Goal: Task Accomplishment & Management: Complete application form

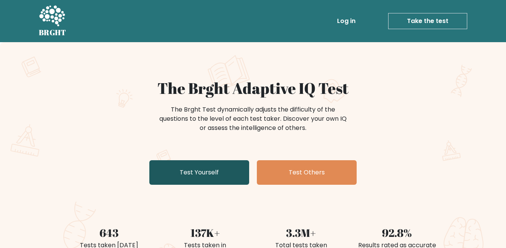
click at [195, 179] on link "Test Yourself" at bounding box center [199, 173] width 100 height 25
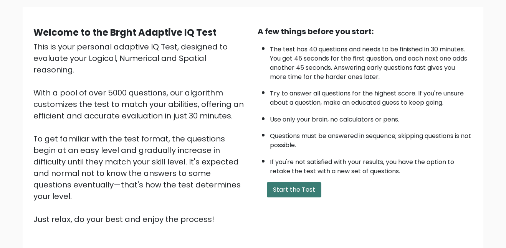
scroll to position [55, 0]
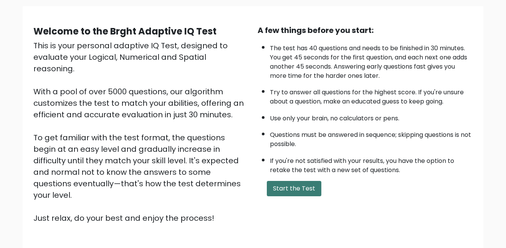
click at [296, 193] on button "Start the Test" at bounding box center [294, 188] width 55 height 15
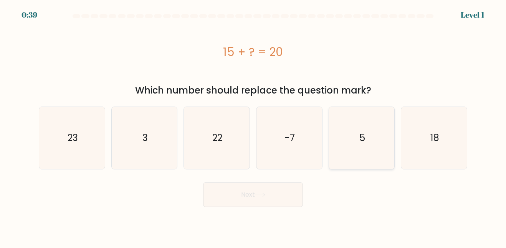
click at [366, 140] on icon "5" at bounding box center [362, 138] width 62 height 62
click at [253, 126] on input "e. 5" at bounding box center [253, 125] width 0 height 2
radio input "true"
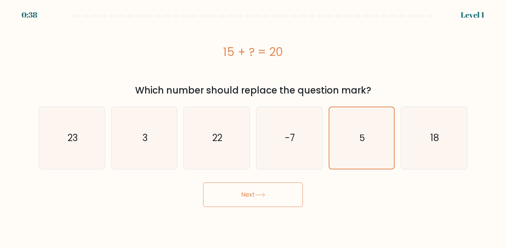
click at [259, 192] on button "Next" at bounding box center [253, 195] width 100 height 25
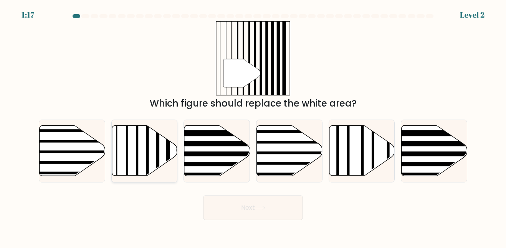
click at [129, 166] on icon at bounding box center [145, 151] width 66 height 50
click at [253, 126] on input "b." at bounding box center [253, 125] width 0 height 2
radio input "true"
click at [240, 213] on button "Next" at bounding box center [253, 208] width 100 height 25
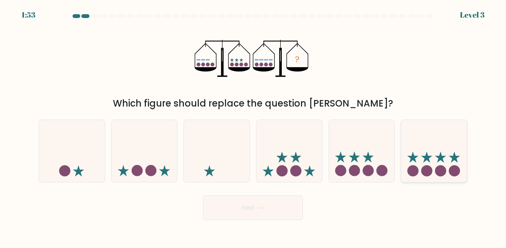
click at [417, 146] on icon at bounding box center [434, 151] width 66 height 54
click at [253, 126] on input "f." at bounding box center [253, 125] width 0 height 2
radio input "true"
click at [253, 210] on button "Next" at bounding box center [253, 208] width 100 height 25
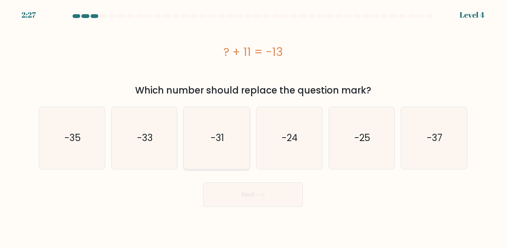
click at [229, 160] on icon "-31" at bounding box center [217, 138] width 62 height 62
click at [253, 126] on input "c. -31" at bounding box center [253, 125] width 0 height 2
radio input "true"
click at [249, 187] on button "Next" at bounding box center [253, 195] width 100 height 25
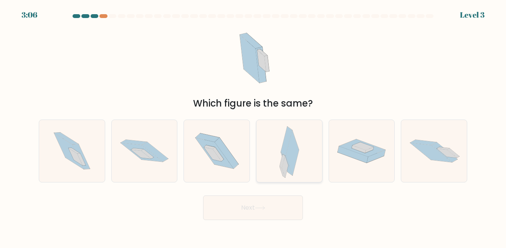
click at [272, 154] on div at bounding box center [289, 151] width 66 height 63
click at [253, 126] on input "d." at bounding box center [253, 125] width 0 height 2
radio input "true"
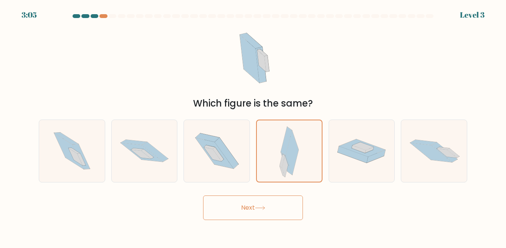
click at [272, 197] on button "Next" at bounding box center [253, 208] width 100 height 25
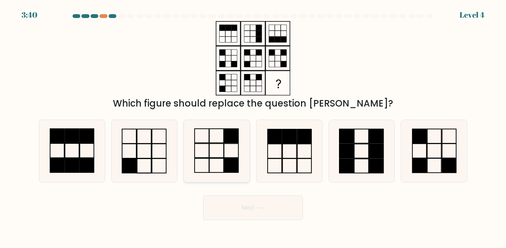
click at [214, 156] on icon at bounding box center [217, 151] width 62 height 62
click at [253, 126] on input "c." at bounding box center [253, 125] width 0 height 2
radio input "true"
click at [248, 212] on button "Next" at bounding box center [253, 208] width 100 height 25
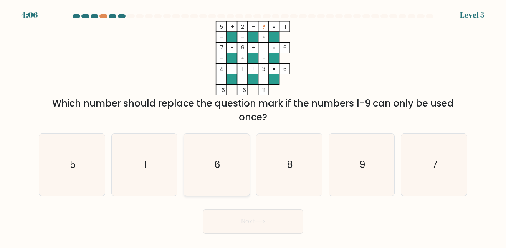
click at [218, 174] on icon "6" at bounding box center [217, 165] width 62 height 62
click at [253, 126] on input "c. 6" at bounding box center [253, 125] width 0 height 2
radio input "true"
click at [246, 225] on button "Next" at bounding box center [253, 222] width 100 height 25
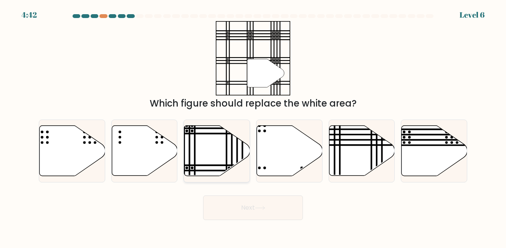
click at [213, 167] on icon at bounding box center [217, 151] width 66 height 50
click at [253, 126] on input "c." at bounding box center [253, 125] width 0 height 2
radio input "true"
click at [254, 211] on button "Next" at bounding box center [253, 208] width 100 height 25
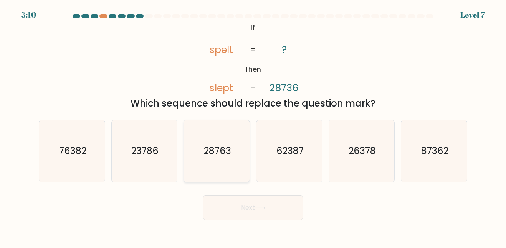
click at [219, 167] on icon "28763" at bounding box center [217, 151] width 62 height 62
click at [253, 126] on input "c. 28763" at bounding box center [253, 125] width 0 height 2
radio input "true"
click at [253, 213] on button "Next" at bounding box center [253, 208] width 100 height 25
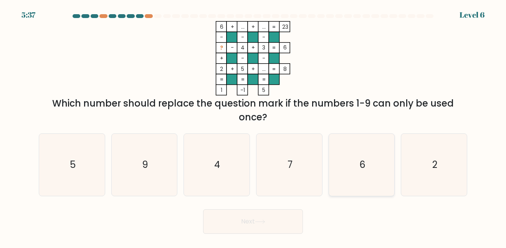
click at [379, 176] on icon "6" at bounding box center [362, 165] width 62 height 62
click at [253, 126] on input "e. 6" at bounding box center [253, 125] width 0 height 2
radio input "true"
click at [275, 232] on button "Next" at bounding box center [253, 222] width 100 height 25
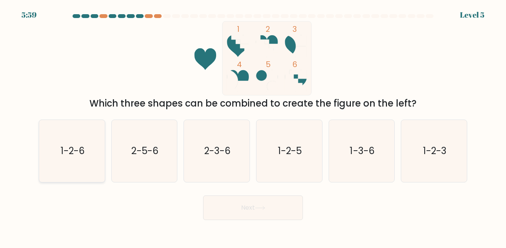
click at [81, 140] on icon "1-2-6" at bounding box center [72, 151] width 62 height 62
click at [253, 126] on input "a. 1-2-6" at bounding box center [253, 125] width 0 height 2
radio input "true"
click at [244, 213] on button "Next" at bounding box center [253, 208] width 100 height 25
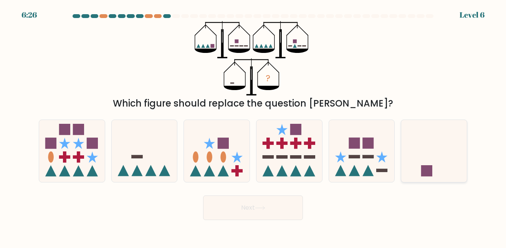
click at [447, 164] on icon at bounding box center [434, 151] width 66 height 54
click at [253, 126] on input "f." at bounding box center [253, 125] width 0 height 2
radio input "true"
click at [276, 208] on button "Next" at bounding box center [253, 208] width 100 height 25
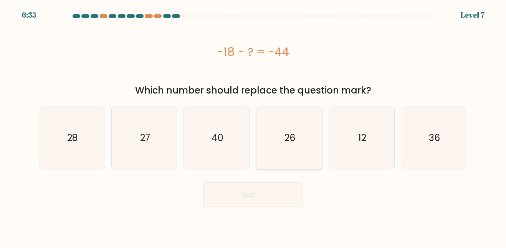
click at [281, 142] on icon "26" at bounding box center [289, 138] width 62 height 62
click at [253, 126] on input "d. 26" at bounding box center [253, 125] width 0 height 2
radio input "true"
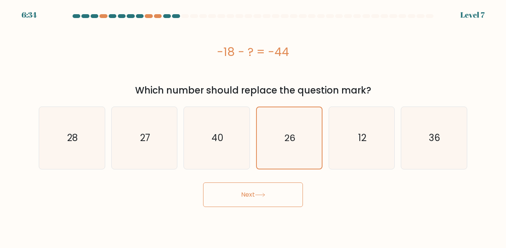
click at [274, 197] on button "Next" at bounding box center [253, 195] width 100 height 25
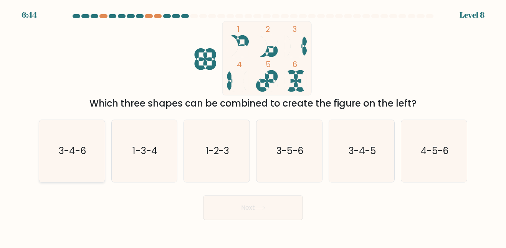
click at [70, 161] on icon "3-4-6" at bounding box center [72, 151] width 62 height 62
click at [253, 126] on input "a. 3-4-6" at bounding box center [253, 125] width 0 height 2
radio input "true"
click at [227, 203] on button "Next" at bounding box center [253, 208] width 100 height 25
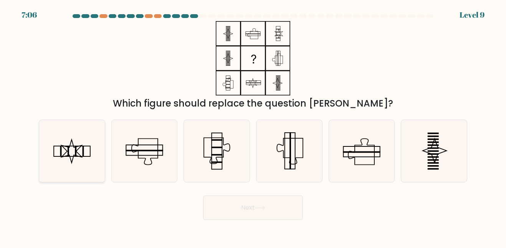
click at [57, 166] on icon at bounding box center [72, 151] width 62 height 62
click at [253, 126] on input "a." at bounding box center [253, 125] width 0 height 2
radio input "true"
click at [251, 208] on button "Next" at bounding box center [253, 208] width 100 height 25
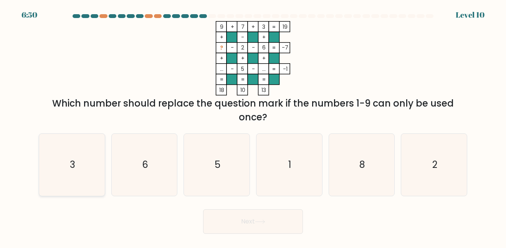
click at [83, 173] on icon "3" at bounding box center [72, 165] width 62 height 62
click at [253, 126] on input "a. 3" at bounding box center [253, 125] width 0 height 2
radio input "true"
click at [241, 230] on button "Next" at bounding box center [253, 222] width 100 height 25
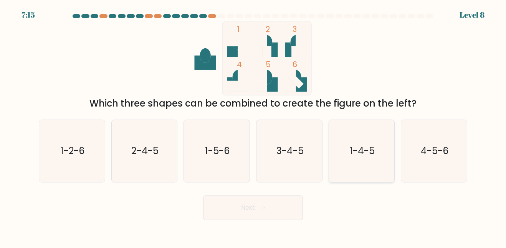
click at [352, 167] on icon "1-4-5" at bounding box center [362, 151] width 62 height 62
click at [253, 126] on input "e. 1-4-5" at bounding box center [253, 125] width 0 height 2
radio input "true"
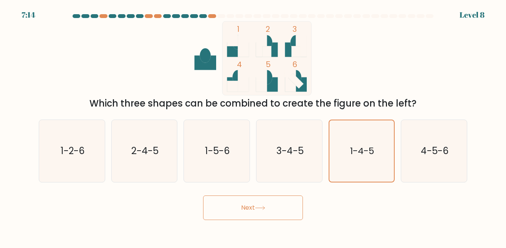
click at [258, 219] on button "Next" at bounding box center [253, 208] width 100 height 25
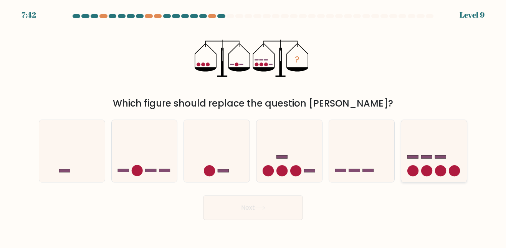
click at [429, 162] on icon at bounding box center [434, 151] width 66 height 54
click at [253, 126] on input "f." at bounding box center [253, 125] width 0 height 2
radio input "true"
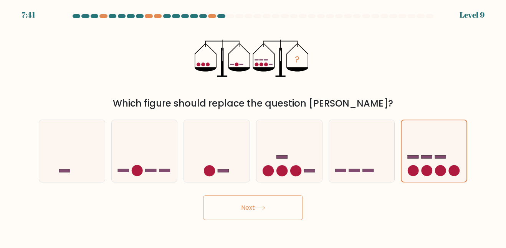
click at [277, 208] on button "Next" at bounding box center [253, 208] width 100 height 25
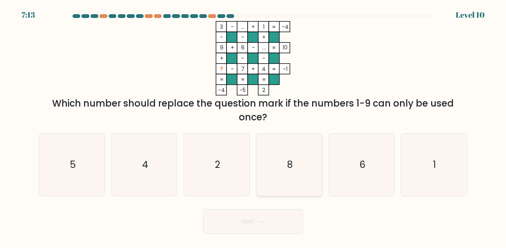
click at [293, 169] on icon "8" at bounding box center [289, 165] width 62 height 62
click at [253, 126] on input "d. 8" at bounding box center [253, 125] width 0 height 2
radio input "true"
click at [233, 229] on button "Next" at bounding box center [253, 222] width 100 height 25
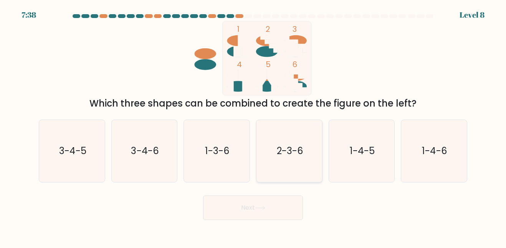
click at [307, 164] on icon "2-3-6" at bounding box center [289, 151] width 62 height 62
click at [253, 126] on input "d. 2-3-6" at bounding box center [253, 125] width 0 height 2
radio input "true"
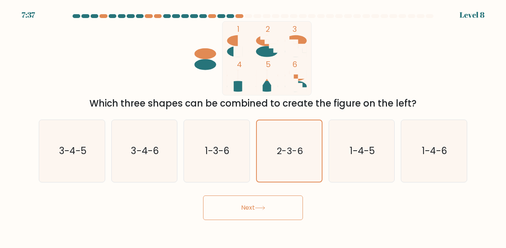
click at [278, 216] on button "Next" at bounding box center [253, 208] width 100 height 25
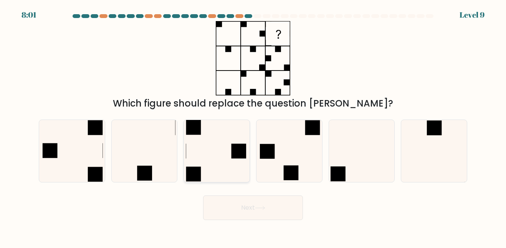
click at [207, 164] on icon at bounding box center [217, 151] width 62 height 62
click at [253, 126] on input "c." at bounding box center [253, 125] width 0 height 2
radio input "true"
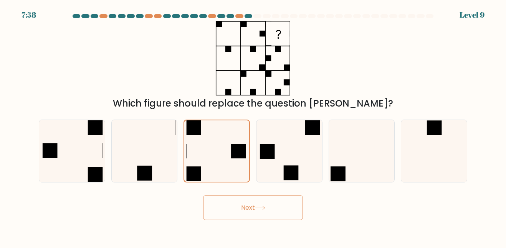
click at [233, 222] on body "7:58 Level 9" at bounding box center [253, 124] width 506 height 248
click at [256, 214] on button "Next" at bounding box center [253, 208] width 100 height 25
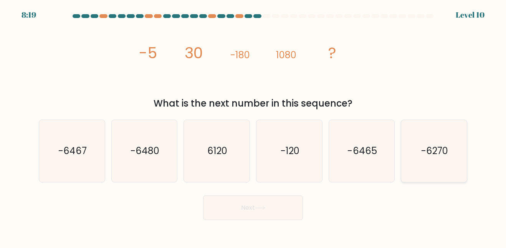
click at [441, 155] on text "-6270" at bounding box center [434, 151] width 27 height 13
click at [253, 126] on input "f. -6270" at bounding box center [253, 125] width 0 height 2
radio input "true"
click at [274, 214] on button "Next" at bounding box center [253, 208] width 100 height 25
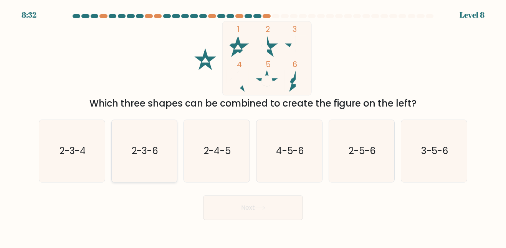
click at [152, 150] on text "2-3-6" at bounding box center [145, 151] width 26 height 13
click at [253, 126] on input "b. 2-3-6" at bounding box center [253, 125] width 0 height 2
radio input "true"
click at [248, 207] on button "Next" at bounding box center [253, 208] width 100 height 25
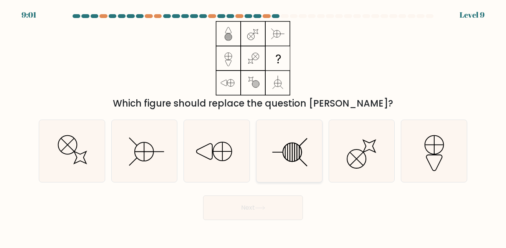
click at [286, 140] on icon at bounding box center [289, 151] width 62 height 62
click at [253, 126] on input "d." at bounding box center [253, 125] width 0 height 2
radio input "true"
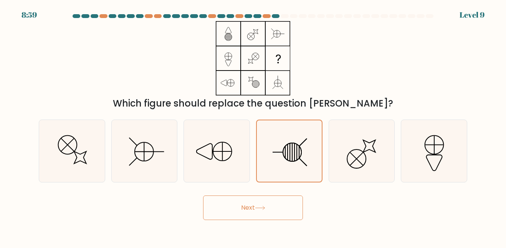
click at [258, 215] on button "Next" at bounding box center [253, 208] width 100 height 25
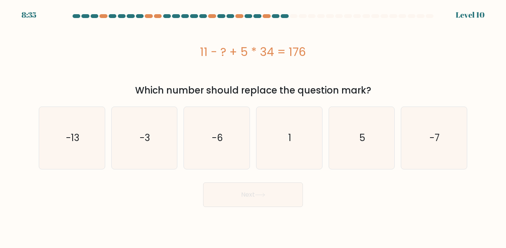
click at [330, 85] on div "Which number should replace the question mark?" at bounding box center [252, 91] width 419 height 14
click at [351, 164] on icon "5" at bounding box center [362, 138] width 62 height 62
click at [253, 126] on input "e. 5" at bounding box center [253, 125] width 0 height 2
radio input "true"
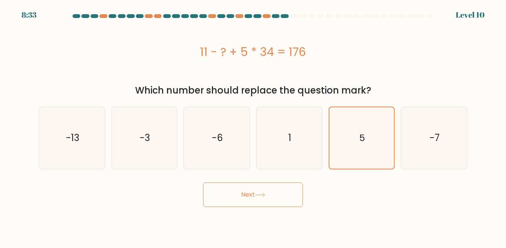
click at [254, 187] on button "Next" at bounding box center [253, 195] width 100 height 25
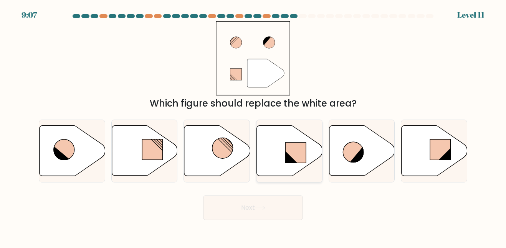
click at [278, 149] on icon at bounding box center [290, 151] width 66 height 50
click at [253, 126] on input "d." at bounding box center [253, 125] width 0 height 2
radio input "true"
click at [251, 209] on button "Next" at bounding box center [253, 208] width 100 height 25
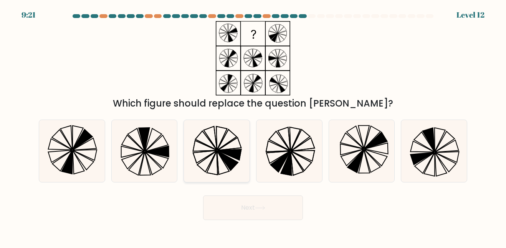
click at [236, 160] on icon at bounding box center [217, 151] width 62 height 62
click at [253, 126] on input "c." at bounding box center [253, 125] width 0 height 2
radio input "true"
click at [251, 204] on button "Next" at bounding box center [253, 208] width 100 height 25
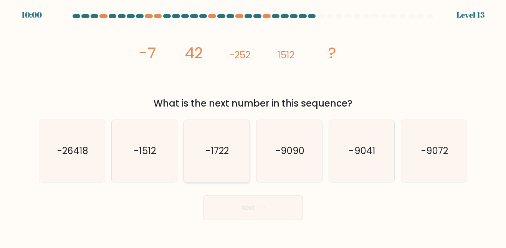
click at [224, 131] on icon "-1722" at bounding box center [217, 151] width 62 height 62
click at [253, 126] on input "c. -1722" at bounding box center [253, 125] width 0 height 2
radio input "true"
click at [238, 209] on button "Next" at bounding box center [253, 208] width 100 height 25
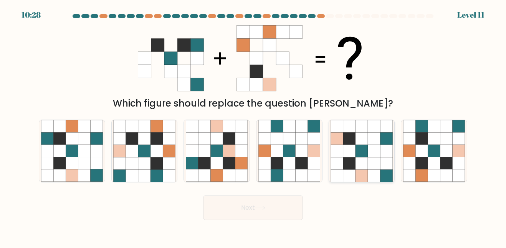
click at [331, 158] on icon at bounding box center [337, 163] width 12 height 12
click at [253, 126] on input "e." at bounding box center [253, 125] width 0 height 2
radio input "true"
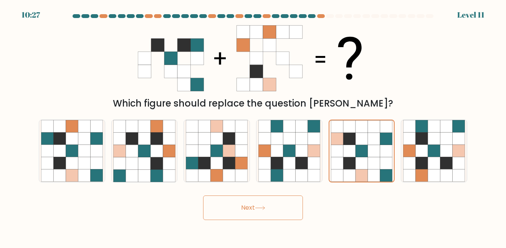
click at [257, 208] on icon at bounding box center [260, 208] width 10 height 4
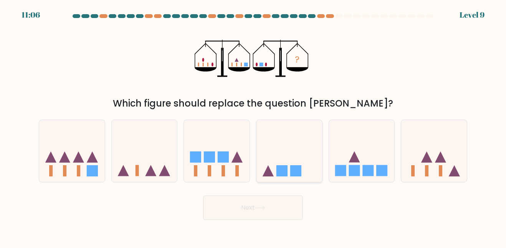
click at [278, 163] on icon at bounding box center [289, 151] width 66 height 54
click at [253, 126] on input "d." at bounding box center [253, 125] width 0 height 2
radio input "true"
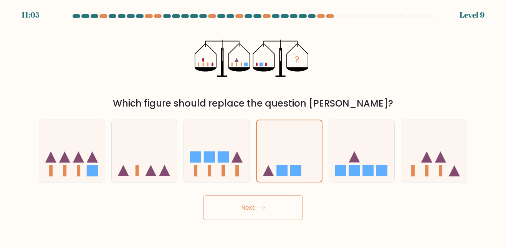
click at [272, 210] on button "Next" at bounding box center [253, 208] width 100 height 25
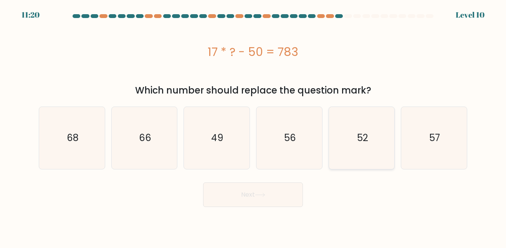
click at [391, 134] on icon "52" at bounding box center [362, 138] width 62 height 62
click at [253, 126] on input "e. 52" at bounding box center [253, 125] width 0 height 2
radio input "true"
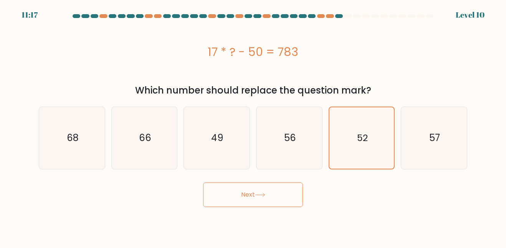
click at [238, 199] on button "Next" at bounding box center [253, 195] width 100 height 25
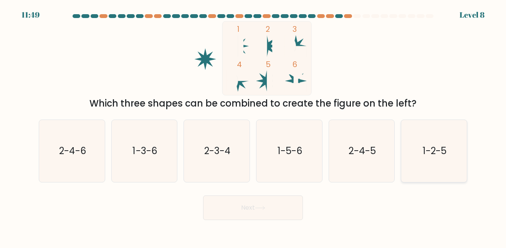
click at [436, 154] on text "1-2-5" at bounding box center [435, 151] width 24 height 13
click at [253, 126] on input "f. 1-2-5" at bounding box center [253, 125] width 0 height 2
radio input "true"
click at [255, 205] on button "Next" at bounding box center [253, 208] width 100 height 25
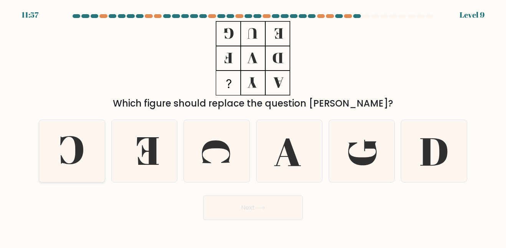
click at [69, 162] on icon at bounding box center [72, 151] width 62 height 62
click at [253, 126] on input "a." at bounding box center [253, 125] width 0 height 2
radio input "true"
click at [236, 216] on button "Next" at bounding box center [253, 208] width 100 height 25
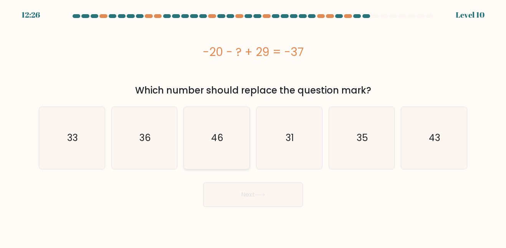
click at [213, 159] on icon "46" at bounding box center [217, 138] width 62 height 62
click at [253, 126] on input "c. 46" at bounding box center [253, 125] width 0 height 2
radio input "true"
click at [297, 138] on icon "31" at bounding box center [289, 138] width 62 height 62
click at [253, 126] on input "d. 31" at bounding box center [253, 125] width 0 height 2
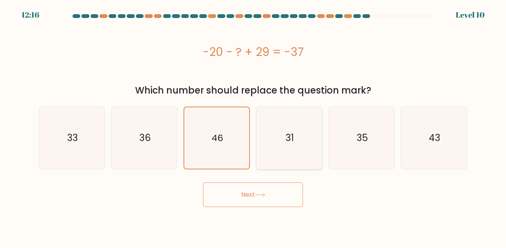
radio input "true"
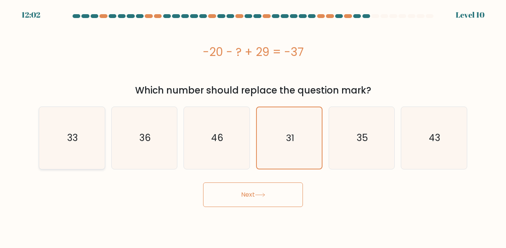
click at [84, 122] on icon "33" at bounding box center [72, 138] width 62 height 62
click at [253, 124] on input "a. 33" at bounding box center [253, 125] width 0 height 2
radio input "true"
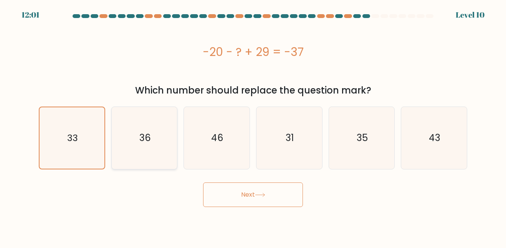
click at [135, 119] on icon "36" at bounding box center [144, 138] width 62 height 62
click at [253, 124] on input "b. 36" at bounding box center [253, 125] width 0 height 2
radio input "true"
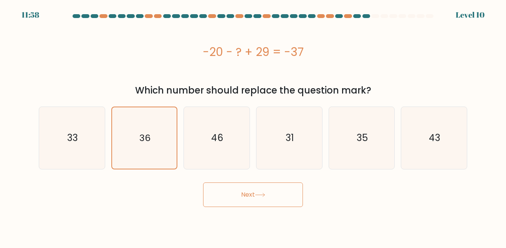
click at [240, 202] on button "Next" at bounding box center [253, 195] width 100 height 25
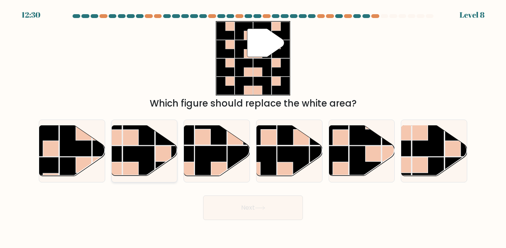
click at [134, 152] on rect at bounding box center [139, 162] width 32 height 32
click at [253, 126] on input "b." at bounding box center [253, 125] width 0 height 2
radio input "true"
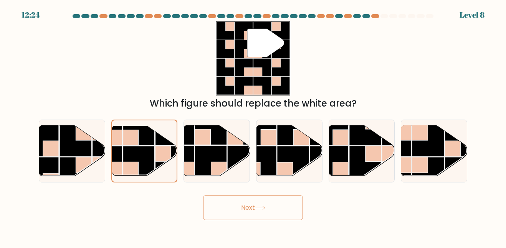
click at [277, 215] on button "Next" at bounding box center [253, 208] width 100 height 25
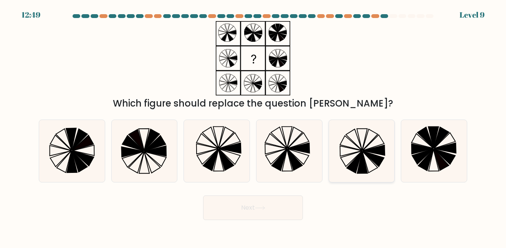
click at [366, 151] on icon at bounding box center [374, 150] width 22 height 10
click at [253, 126] on input "e." at bounding box center [253, 125] width 0 height 2
radio input "true"
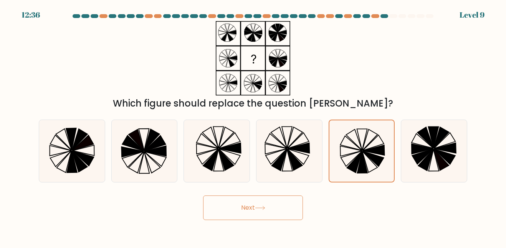
click at [268, 210] on button "Next" at bounding box center [253, 208] width 100 height 25
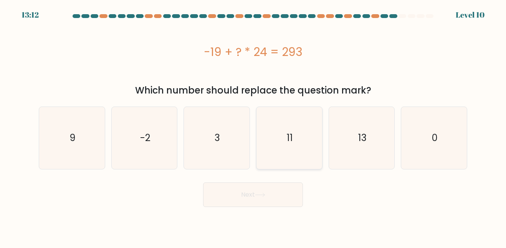
click at [273, 129] on icon "11" at bounding box center [289, 138] width 62 height 62
click at [253, 126] on input "d. 11" at bounding box center [253, 125] width 0 height 2
radio input "true"
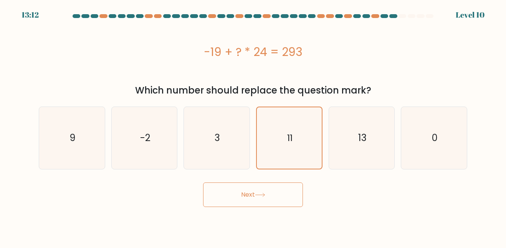
click at [270, 195] on button "Next" at bounding box center [253, 195] width 100 height 25
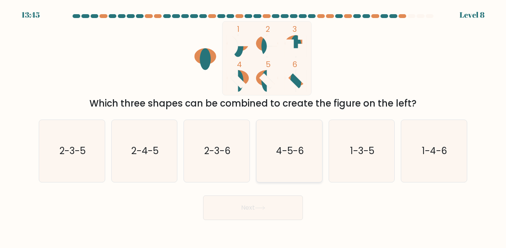
click at [279, 140] on icon "4-5-6" at bounding box center [289, 151] width 62 height 62
click at [253, 126] on input "d. 4-5-6" at bounding box center [253, 125] width 0 height 2
radio input "true"
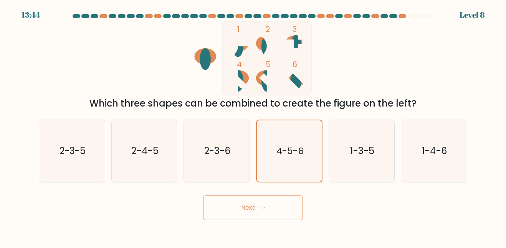
click at [248, 214] on button "Next" at bounding box center [253, 208] width 100 height 25
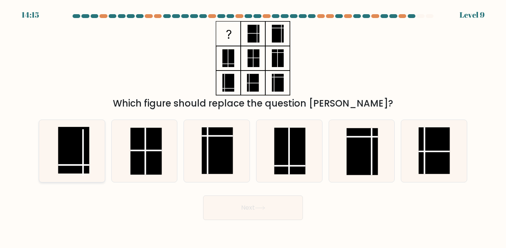
click at [73, 158] on rect at bounding box center [73, 150] width 31 height 47
click at [253, 126] on input "a." at bounding box center [253, 125] width 0 height 2
radio input "true"
click at [228, 216] on button "Next" at bounding box center [253, 208] width 100 height 25
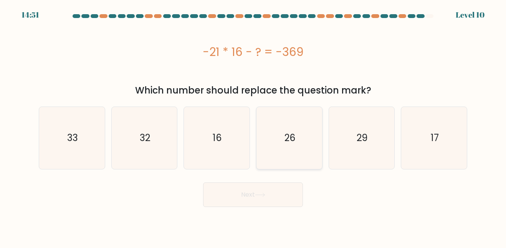
click at [304, 155] on icon "26" at bounding box center [289, 138] width 62 height 62
click at [253, 126] on input "d. 26" at bounding box center [253, 125] width 0 height 2
radio input "true"
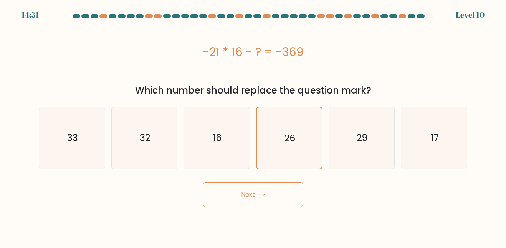
click at [293, 190] on button "Next" at bounding box center [253, 195] width 100 height 25
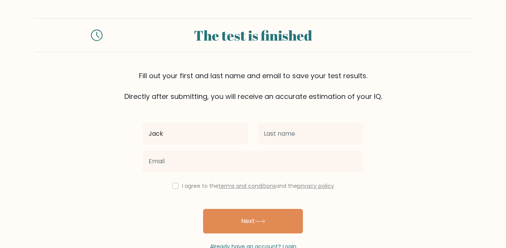
type input "Jack"
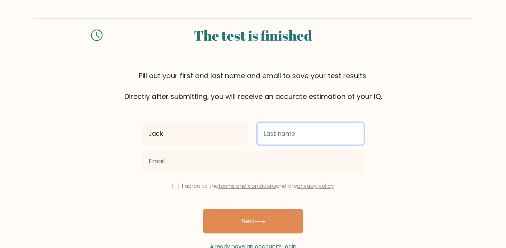
click at [287, 133] on input "text" at bounding box center [311, 134] width 106 height 22
type input "Blaze"
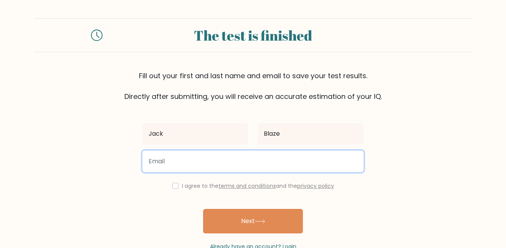
click at [249, 159] on input "email" at bounding box center [252, 162] width 221 height 22
type input "breannaharris.stu@joplinschools.org"
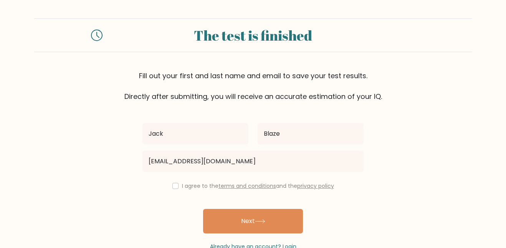
click at [179, 185] on div "I agree to the terms and conditions and the privacy policy" at bounding box center [253, 186] width 230 height 9
click at [172, 188] on input "checkbox" at bounding box center [175, 186] width 6 height 6
checkbox input "true"
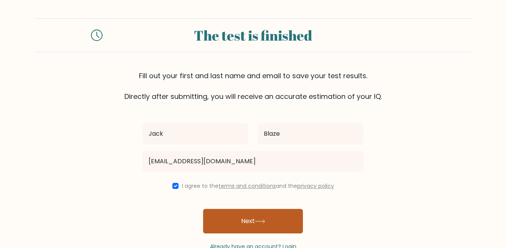
click at [229, 215] on button "Next" at bounding box center [253, 221] width 100 height 25
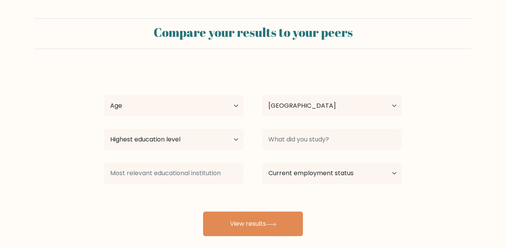
select select "US"
click at [184, 107] on select "Age Under 18 years old 18-24 years old 25-34 years old 35-44 years old 45-54 ye…" at bounding box center [174, 106] width 140 height 22
select select "min_18"
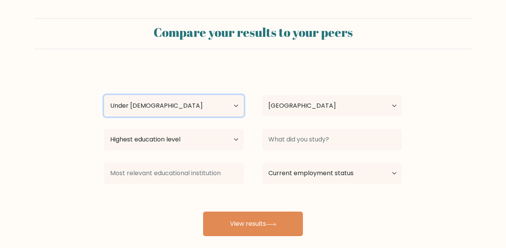
click at [104, 95] on select "Age Under 18 years old 18-24 years old 25-34 years old 35-44 years old 45-54 ye…" at bounding box center [174, 106] width 140 height 22
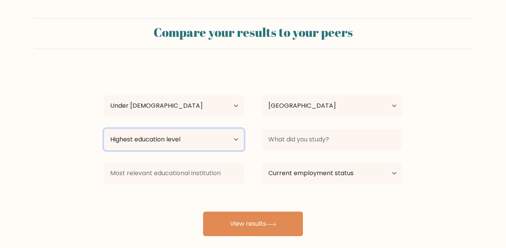
click at [229, 139] on select "Highest education level No schooling Primary Lower Secondary Upper Secondary Oc…" at bounding box center [174, 140] width 140 height 22
select select "lower_secondary"
click at [104, 129] on select "Highest education level No schooling Primary Lower Secondary Upper Secondary Oc…" at bounding box center [174, 140] width 140 height 22
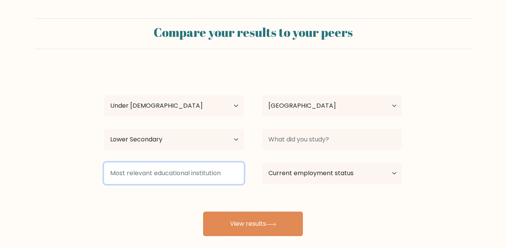
click at [232, 173] on input at bounding box center [174, 174] width 140 height 22
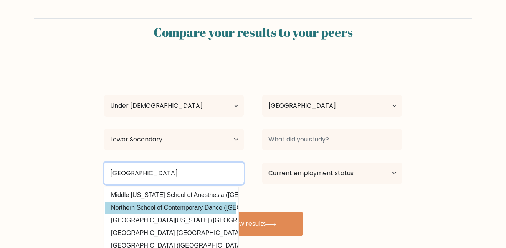
scroll to position [0, 0]
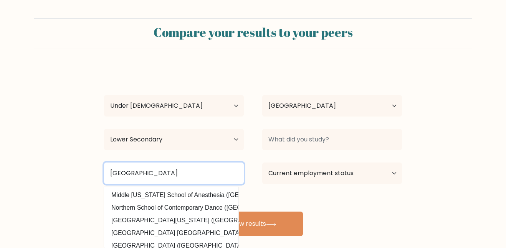
type input "north middle school"
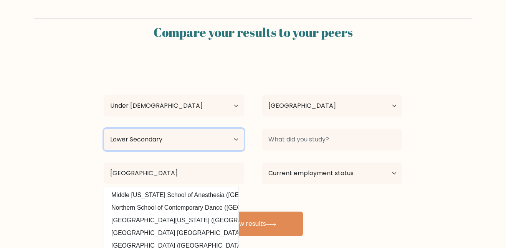
click at [166, 141] on select "Highest education level No schooling Primary Lower Secondary Upper Secondary Oc…" at bounding box center [174, 140] width 140 height 22
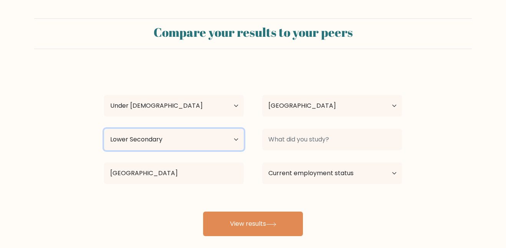
select select "primary"
click at [104, 129] on select "Highest education level No schooling Primary Lower Secondary Upper Secondary Oc…" at bounding box center [174, 140] width 140 height 22
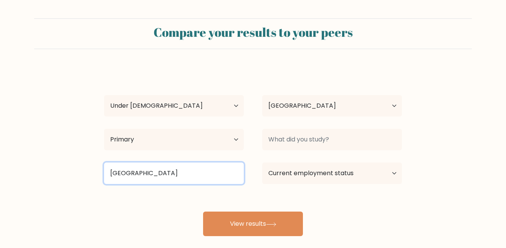
click at [164, 177] on input "north middle school" at bounding box center [174, 174] width 140 height 22
click at [185, 177] on input "north middle school" at bounding box center [174, 174] width 140 height 22
drag, startPoint x: 178, startPoint y: 166, endPoint x: 92, endPoint y: 180, distance: 87.5
click at [92, 180] on form "Compare your results to your peers Jack Blaze Age Under 18 years old 18-24 year…" at bounding box center [253, 127] width 506 height 218
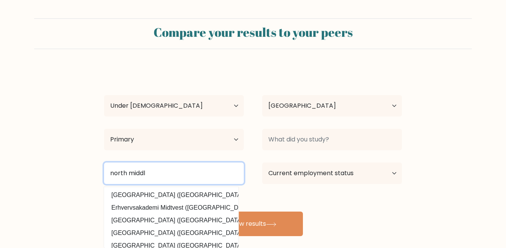
scroll to position [0, 0]
type input "north middle school"
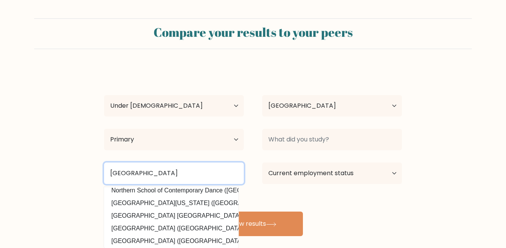
scroll to position [0, 0]
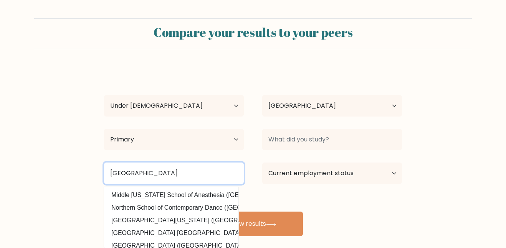
drag, startPoint x: 180, startPoint y: 169, endPoint x: 78, endPoint y: 177, distance: 102.9
click at [78, 177] on form "Compare your results to your peers Jack Blaze Age Under 18 years old 18-24 year…" at bounding box center [253, 127] width 506 height 218
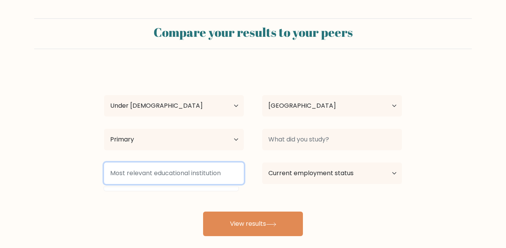
scroll to position [0, 0]
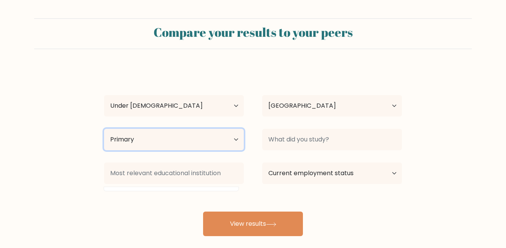
click at [165, 137] on select "Highest education level No schooling Primary Lower Secondary Upper Secondary Oc…" at bounding box center [174, 140] width 140 height 22
select select "lower_secondary"
click at [104, 129] on select "Highest education level No schooling Primary Lower Secondary Upper Secondary Oc…" at bounding box center [174, 140] width 140 height 22
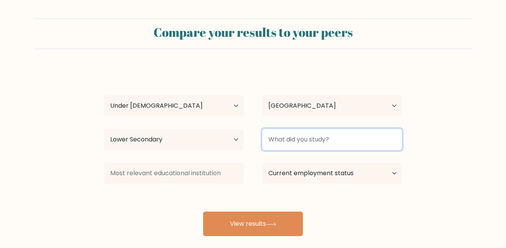
click at [337, 144] on input at bounding box center [332, 140] width 140 height 22
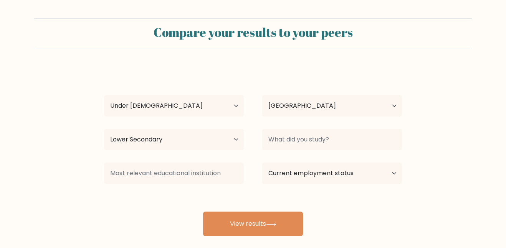
click at [421, 142] on form "Compare your results to your peers Jack Blaze Age Under 18 years old 18-24 year…" at bounding box center [253, 127] width 506 height 218
click at [383, 105] on select "Country Afghanistan Albania Algeria American Samoa Andorra Angola Anguilla Anta…" at bounding box center [332, 106] width 140 height 22
click at [262, 95] on select "Country Afghanistan Albania Algeria American Samoa Andorra Angola Anguilla Anta…" at bounding box center [332, 106] width 140 height 22
click at [396, 177] on select "Current employment status Employed Student Retired Other / prefer not to answer" at bounding box center [332, 174] width 140 height 22
select select "student"
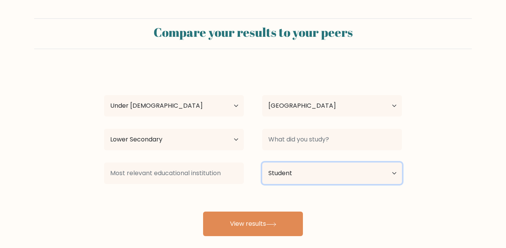
click at [262, 163] on select "Current employment status Employed Student Retired Other / prefer not to answer" at bounding box center [332, 174] width 140 height 22
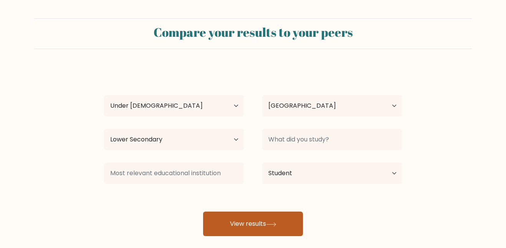
click at [265, 227] on button "View results" at bounding box center [253, 224] width 100 height 25
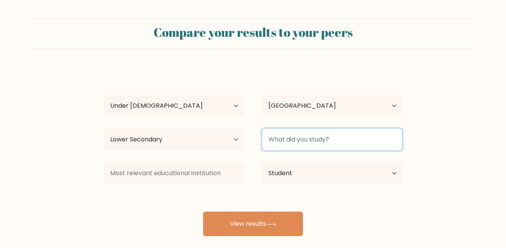
click at [301, 140] on input at bounding box center [332, 140] width 140 height 22
type input "l"
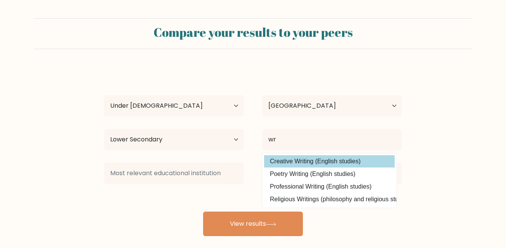
click at [321, 161] on option "Creative Writing (English studies)" at bounding box center [329, 162] width 131 height 12
type input "Creative Writing"
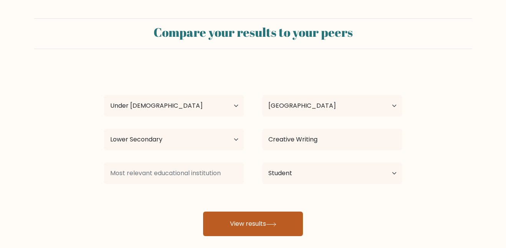
click at [271, 227] on button "View results" at bounding box center [253, 224] width 100 height 25
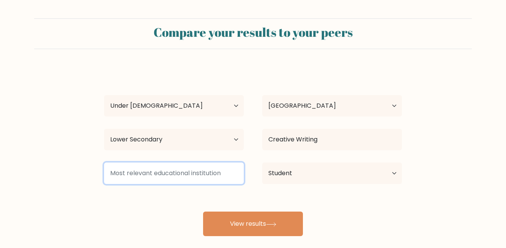
click at [149, 171] on input at bounding box center [174, 174] width 140 height 22
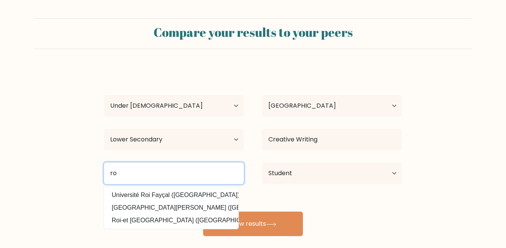
type input "r"
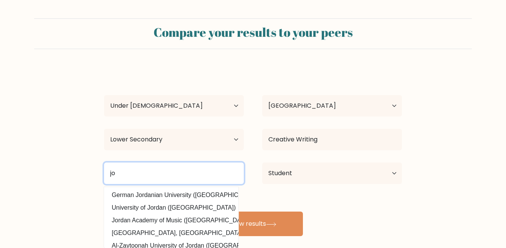
type input "j"
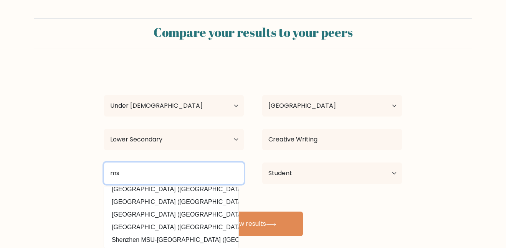
type input "m"
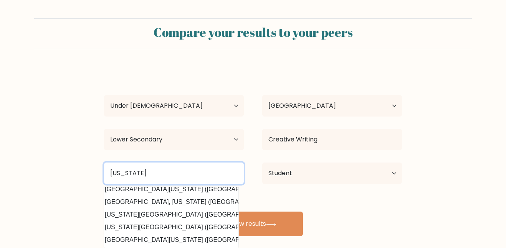
scroll to position [68, 6]
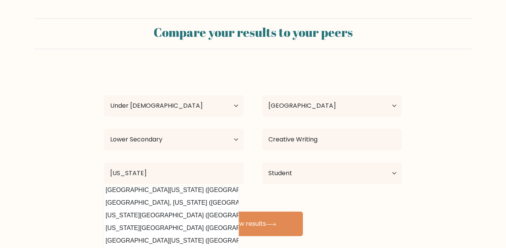
click at [155, 215] on option "Missouri Southern State University (United States)" at bounding box center [165, 216] width 131 height 12
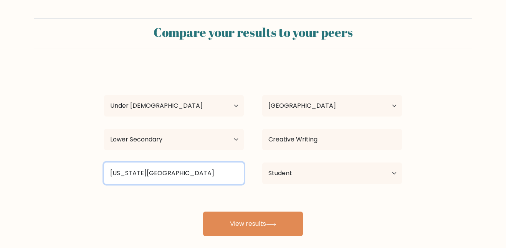
drag, startPoint x: 182, startPoint y: 173, endPoint x: 167, endPoint y: 174, distance: 15.0
click at [167, 174] on input "Missouri Southern State University" at bounding box center [174, 174] width 140 height 22
click at [163, 174] on input "Missouri Southern State University" at bounding box center [174, 174] width 140 height 22
drag, startPoint x: 163, startPoint y: 174, endPoint x: 141, endPoint y: 175, distance: 22.3
click at [141, 175] on input "Missouri Southern State University" at bounding box center [174, 174] width 140 height 22
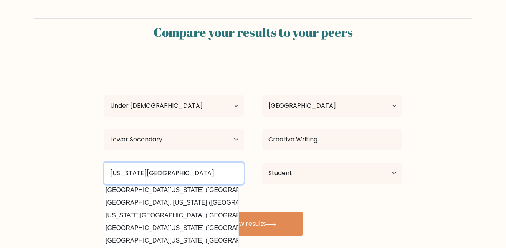
click at [197, 172] on input "Missouri State University" at bounding box center [174, 174] width 140 height 22
type input "Missouri State University"
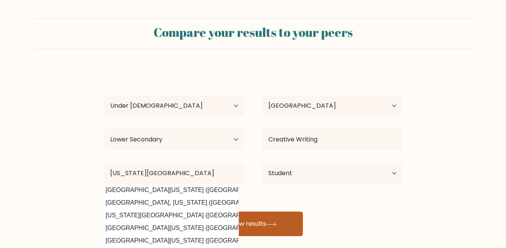
click at [269, 228] on button "View results" at bounding box center [253, 224] width 100 height 25
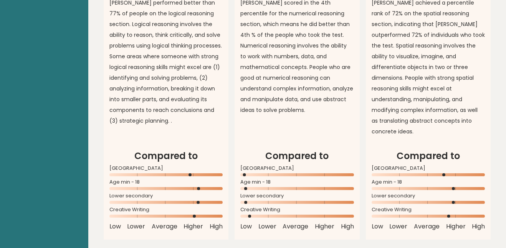
scroll to position [706, 0]
drag, startPoint x: 244, startPoint y: 164, endPoint x: 259, endPoint y: 166, distance: 15.2
click at [259, 167] on div "United States of America" at bounding box center [297, 173] width 114 height 12
drag, startPoint x: 248, startPoint y: 206, endPoint x: 263, endPoint y: 210, distance: 15.8
click at [263, 210] on div "Compared to United States of America Age min - 18 Lower secondary Creative Writ…" at bounding box center [297, 190] width 114 height 82
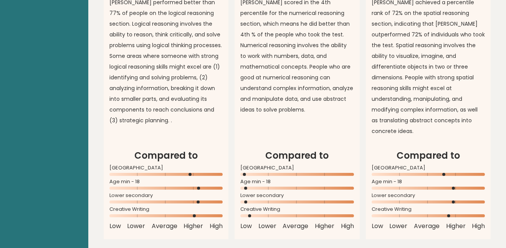
click at [284, 222] on span "Average" at bounding box center [296, 226] width 26 height 9
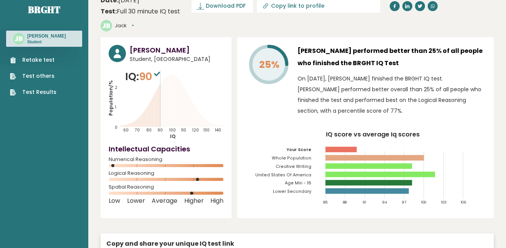
scroll to position [0, 0]
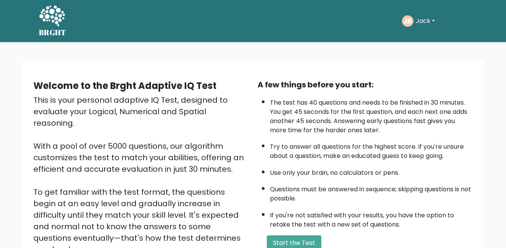
scroll to position [55, 0]
